Goal: Navigation & Orientation: Find specific page/section

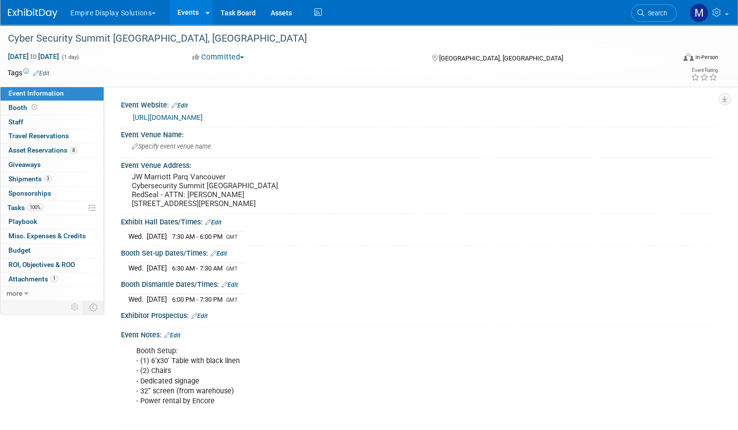
click at [168, 15] on button "Empire Display Solutions" at bounding box center [118, 11] width 99 height 22
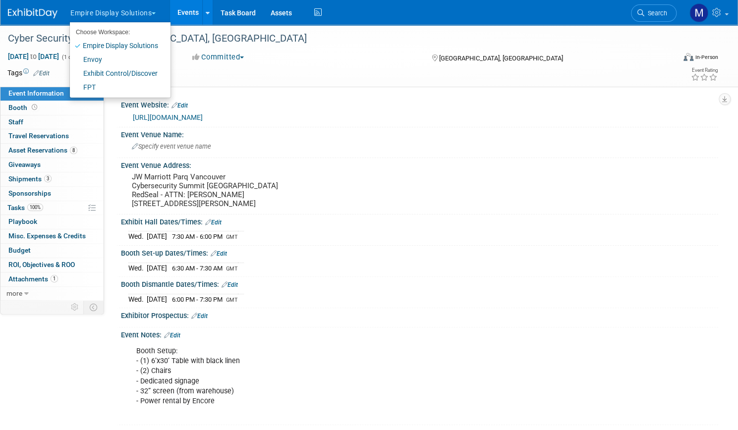
click at [206, 12] on link "Events" at bounding box center [188, 12] width 36 height 25
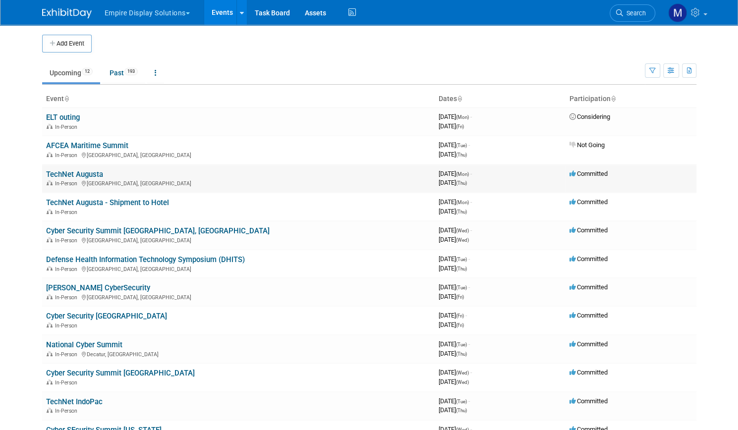
click at [79, 175] on link "TechNet Augusta" at bounding box center [74, 174] width 57 height 9
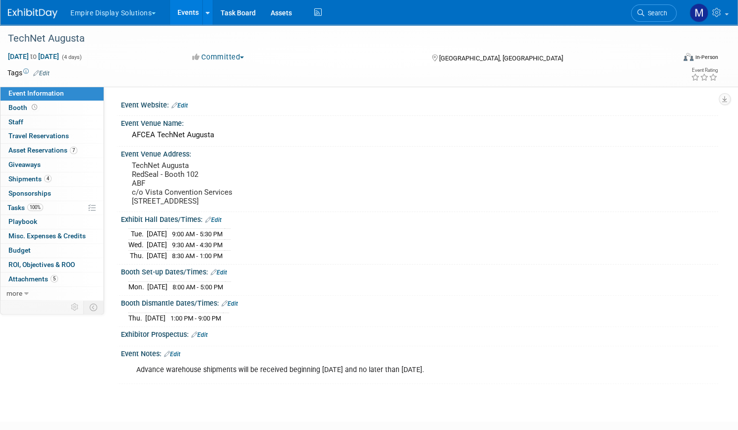
click at [206, 16] on link "Events" at bounding box center [188, 12] width 36 height 25
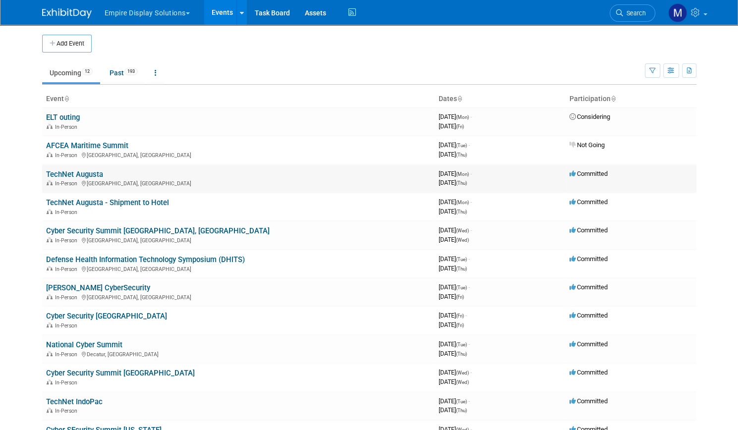
click at [84, 174] on link "TechNet Augusta" at bounding box center [74, 174] width 57 height 9
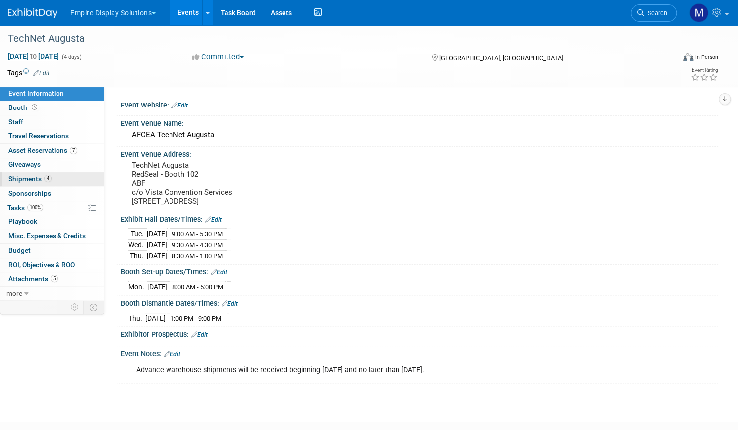
click at [52, 181] on span "Shipments 4" at bounding box center [29, 179] width 43 height 8
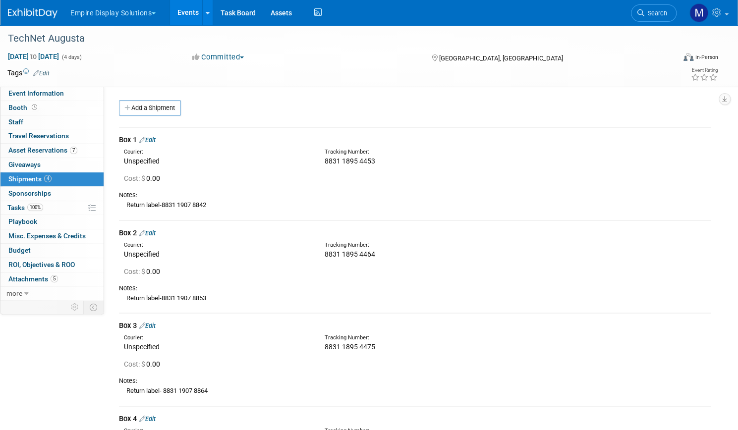
click at [206, 14] on link "Events" at bounding box center [188, 12] width 36 height 25
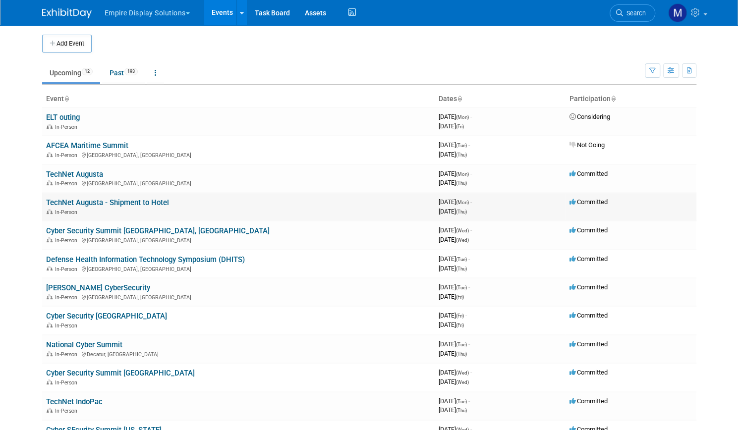
click at [114, 204] on link "TechNet Augusta - Shipment to Hotel" at bounding box center [107, 202] width 123 height 9
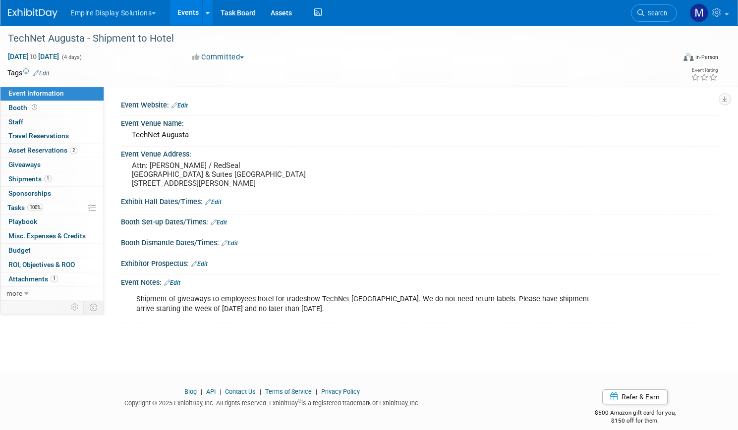
click at [206, 17] on link "Events" at bounding box center [188, 12] width 36 height 25
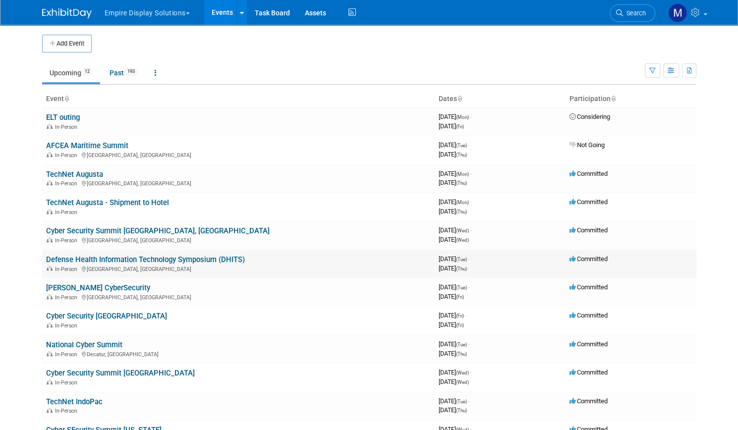
click at [133, 258] on link "Defense Health Information Technology Symposium (DHITS)" at bounding box center [145, 259] width 199 height 9
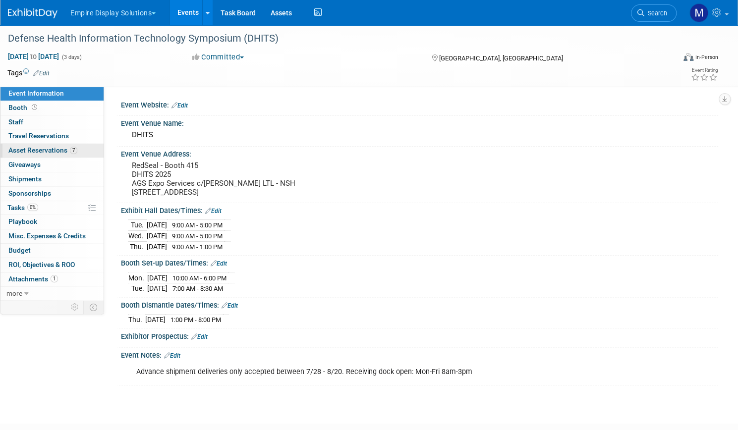
click at [69, 146] on span "Asset Reservations 7" at bounding box center [42, 150] width 69 height 8
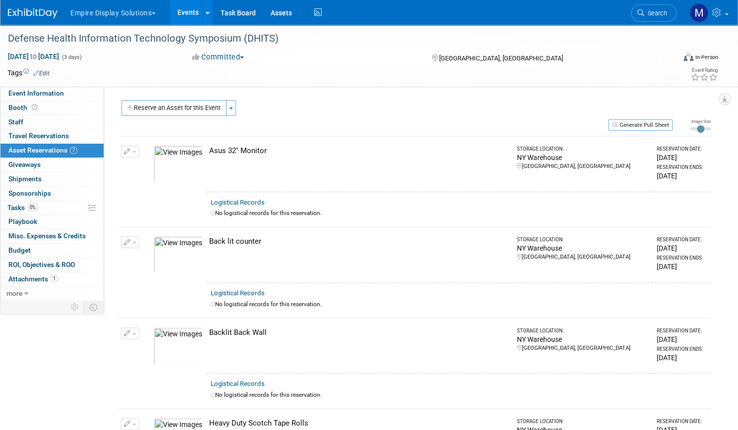
click at [206, 9] on link "Events" at bounding box center [188, 12] width 36 height 25
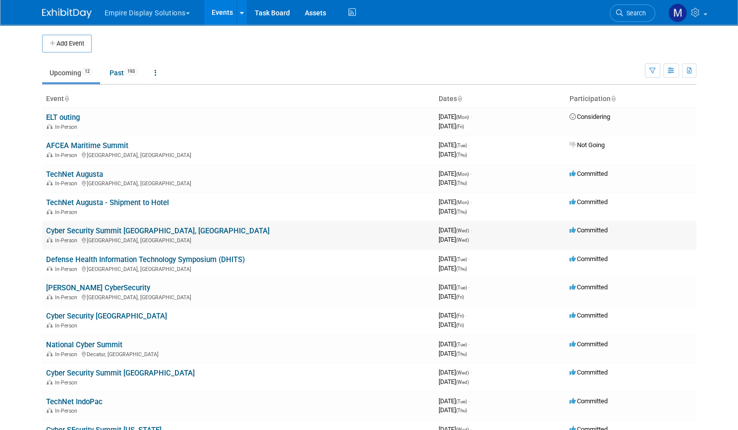
click at [122, 232] on link "Cyber Security Summit [GEOGRAPHIC_DATA], [GEOGRAPHIC_DATA]" at bounding box center [158, 231] width 224 height 9
